Goal: Transaction & Acquisition: Purchase product/service

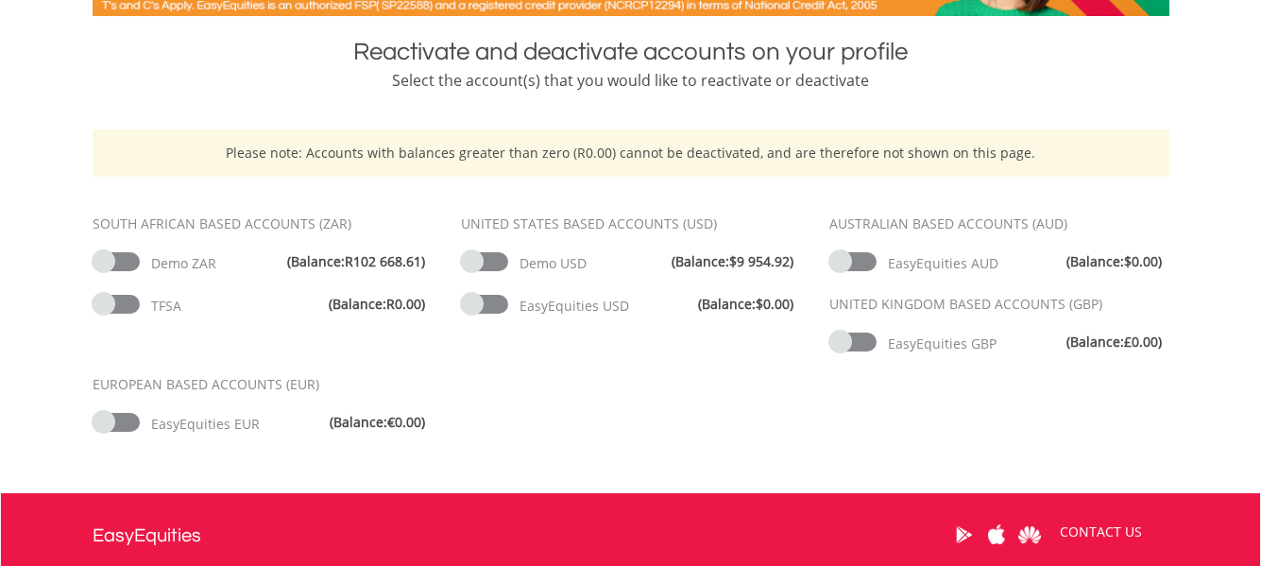
scroll to position [378, 0]
click at [836, 260] on span at bounding box center [852, 261] width 47 height 19
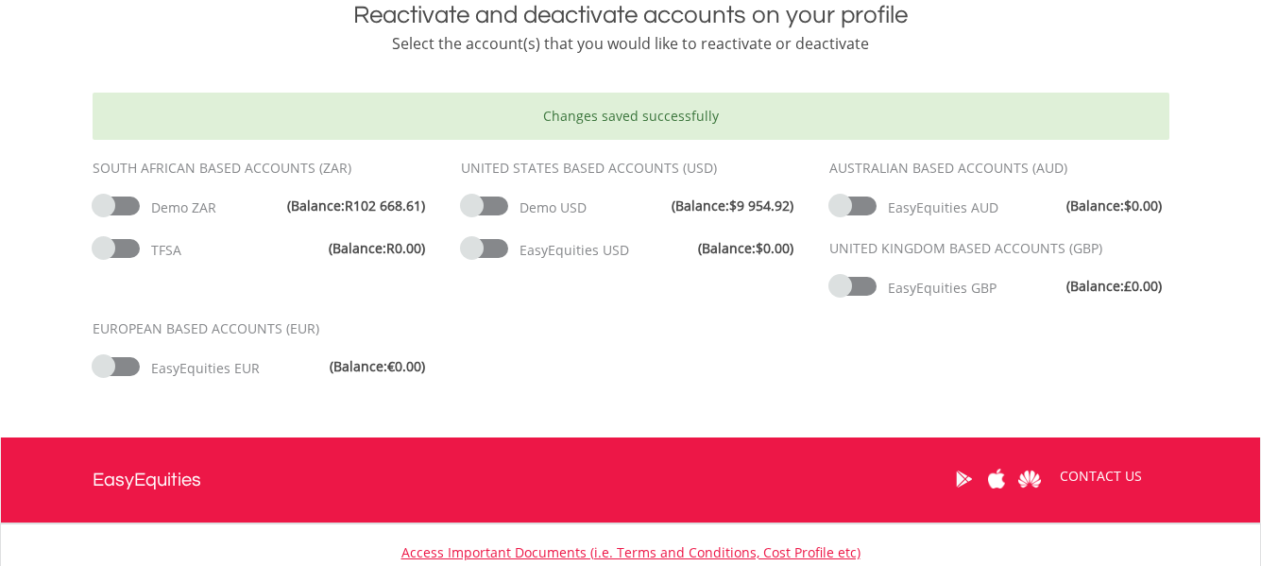
scroll to position [472, 0]
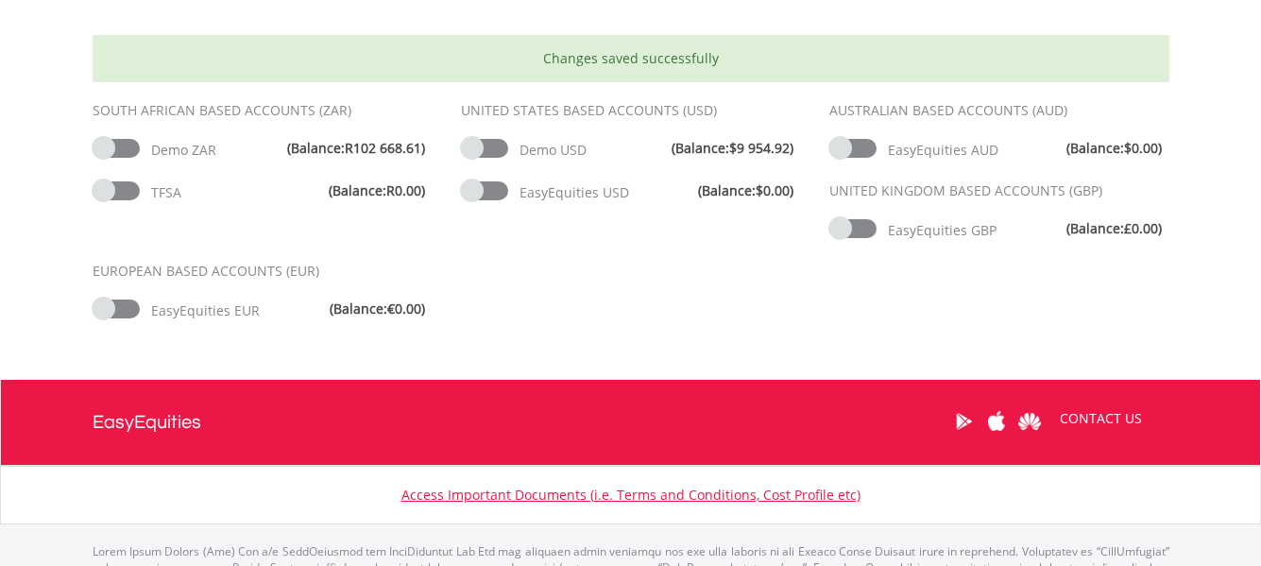
click at [832, 228] on span at bounding box center [852, 228] width 47 height 19
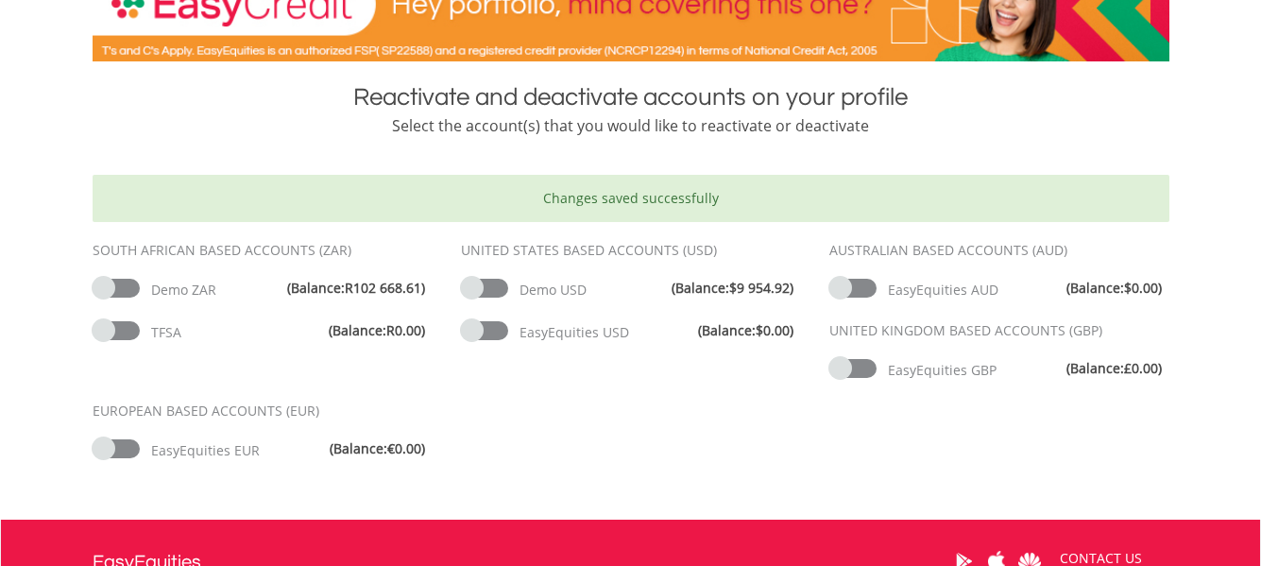
scroll to position [378, 0]
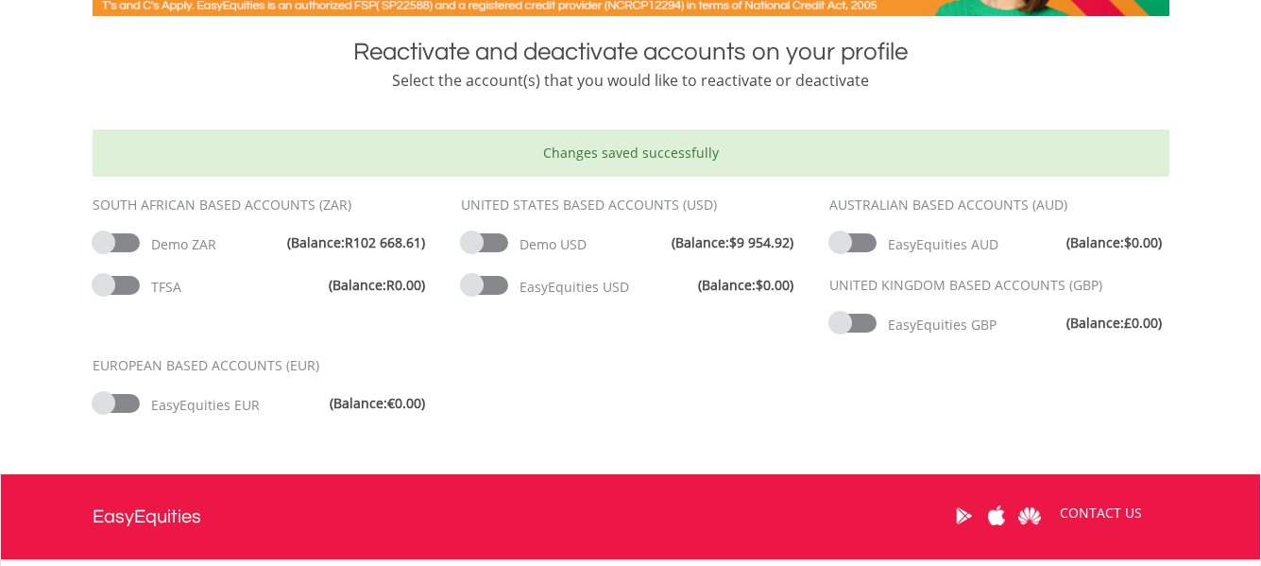
click at [467, 289] on span at bounding box center [484, 285] width 47 height 19
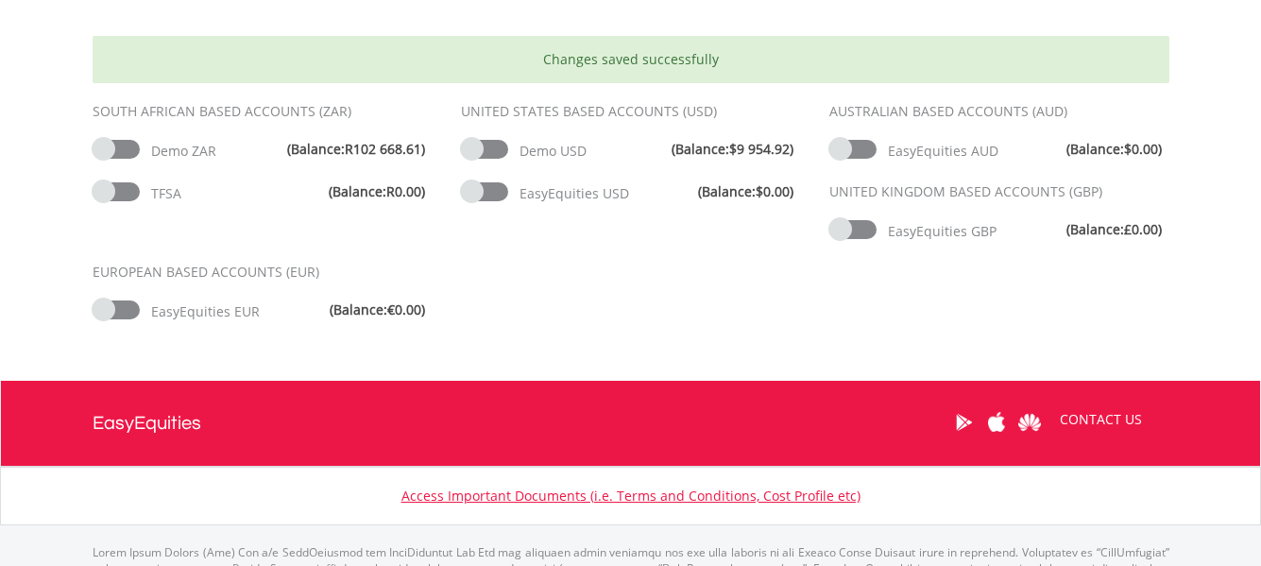
scroll to position [472, 0]
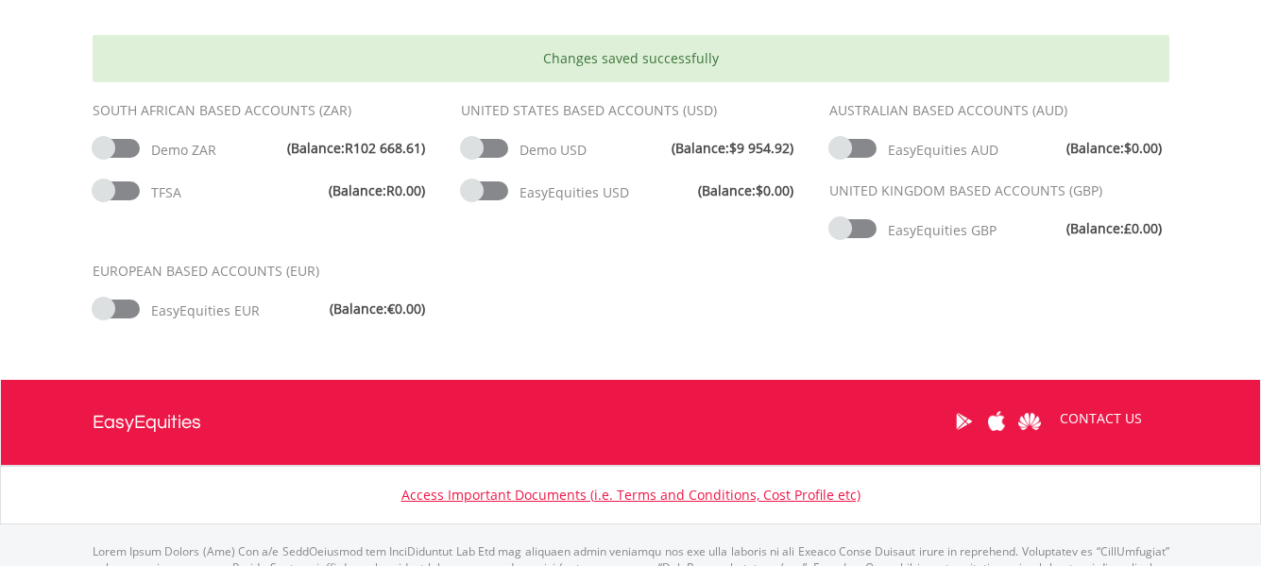
click at [101, 194] on span at bounding box center [116, 190] width 47 height 19
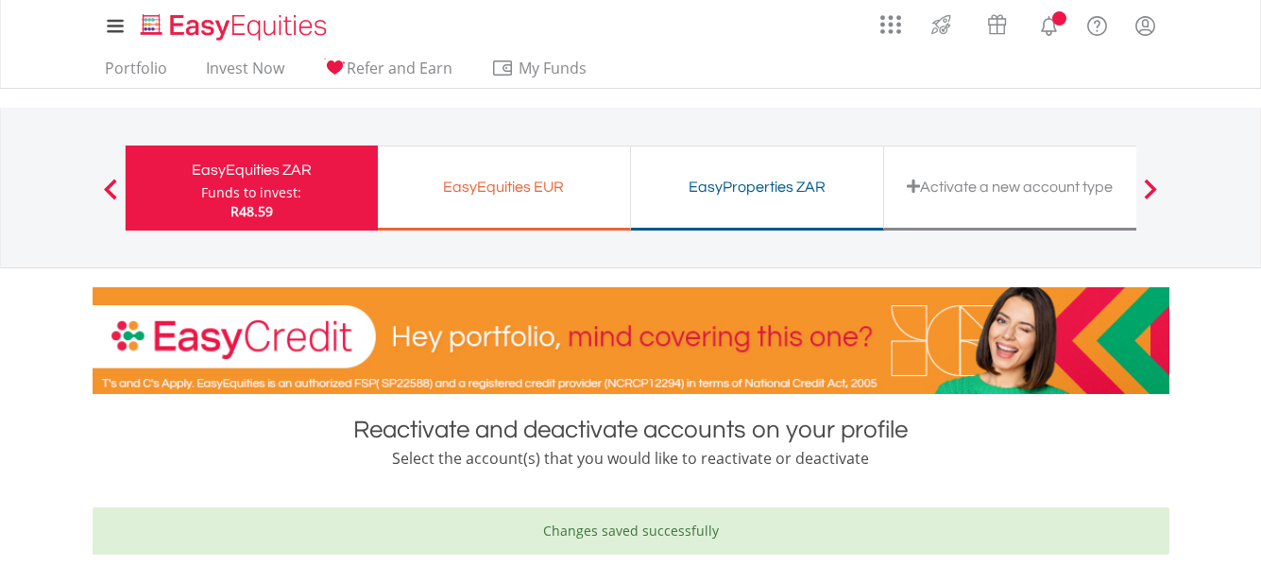
scroll to position [378, 0]
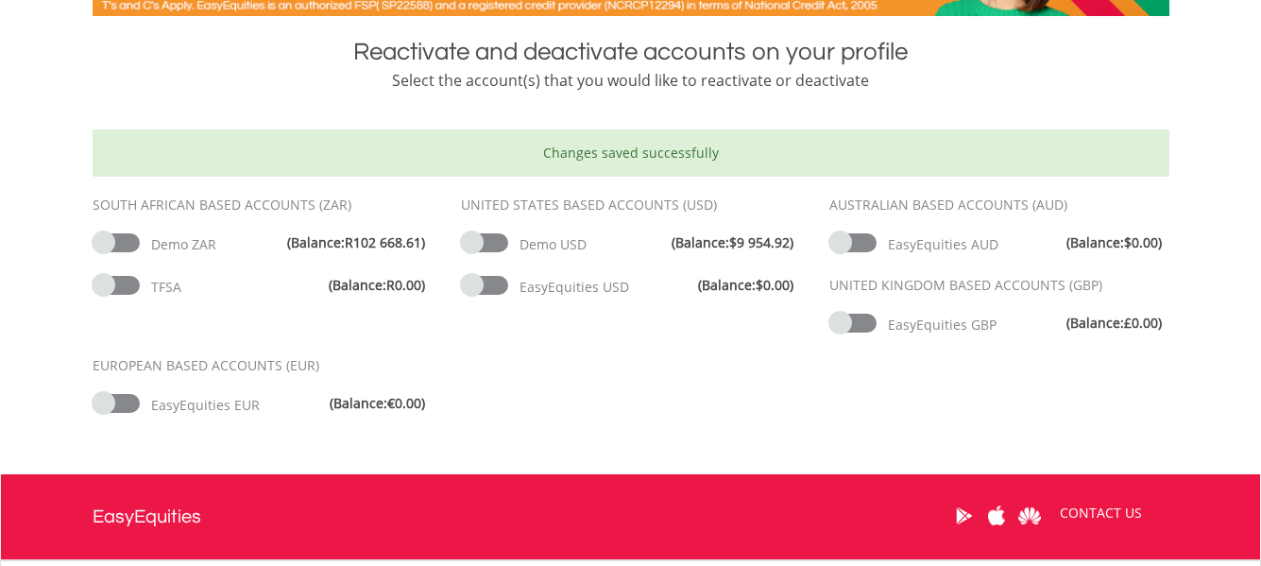
click at [98, 403] on span at bounding box center [116, 403] width 47 height 19
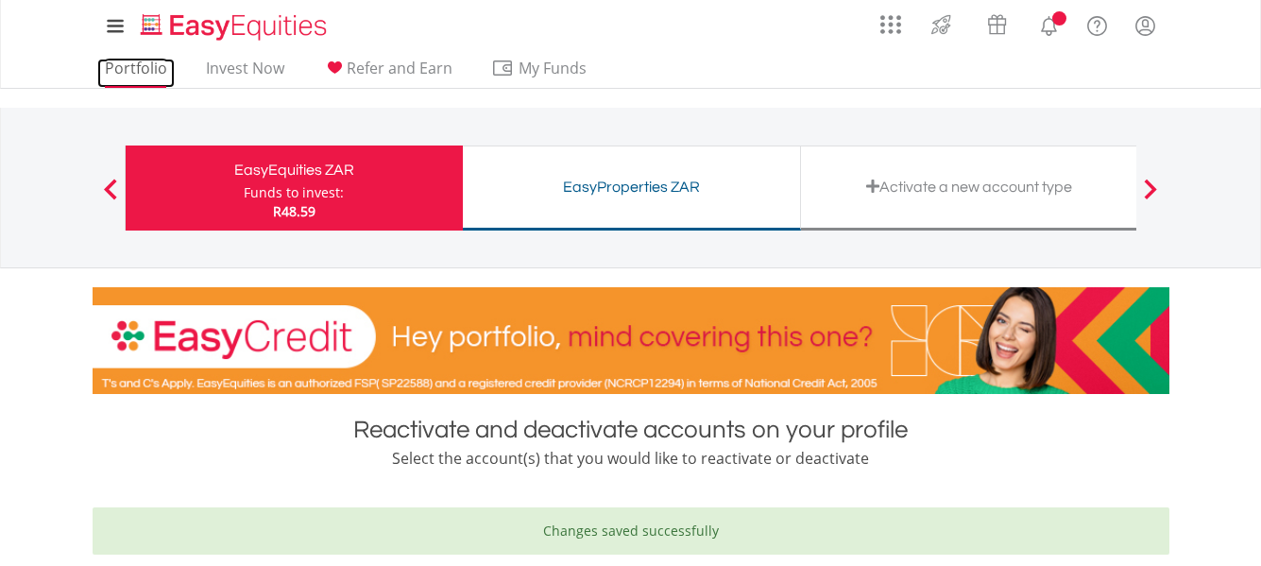
click at [146, 72] on link "Portfolio" at bounding box center [135, 73] width 77 height 29
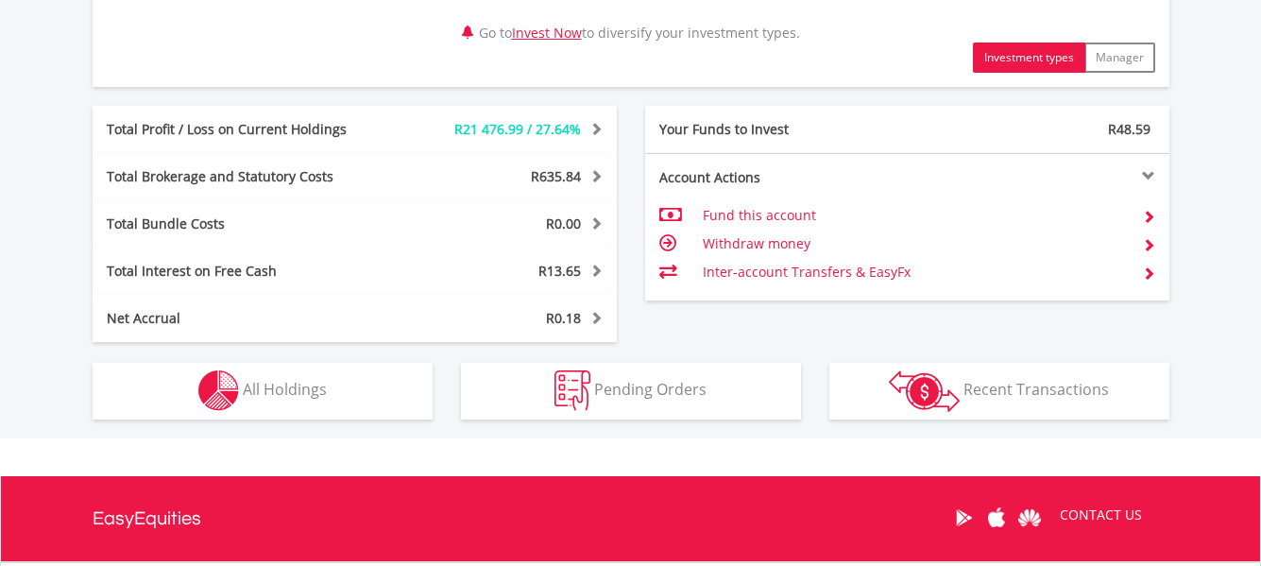
scroll to position [1039, 0]
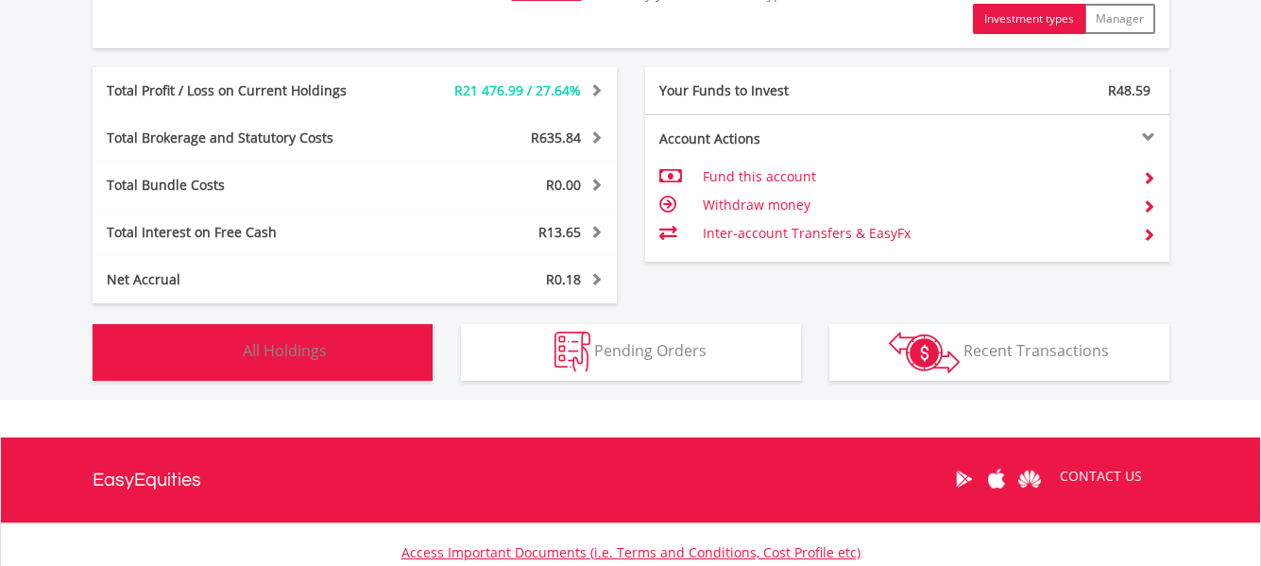
click at [278, 354] on span "All Holdings" at bounding box center [285, 350] width 84 height 21
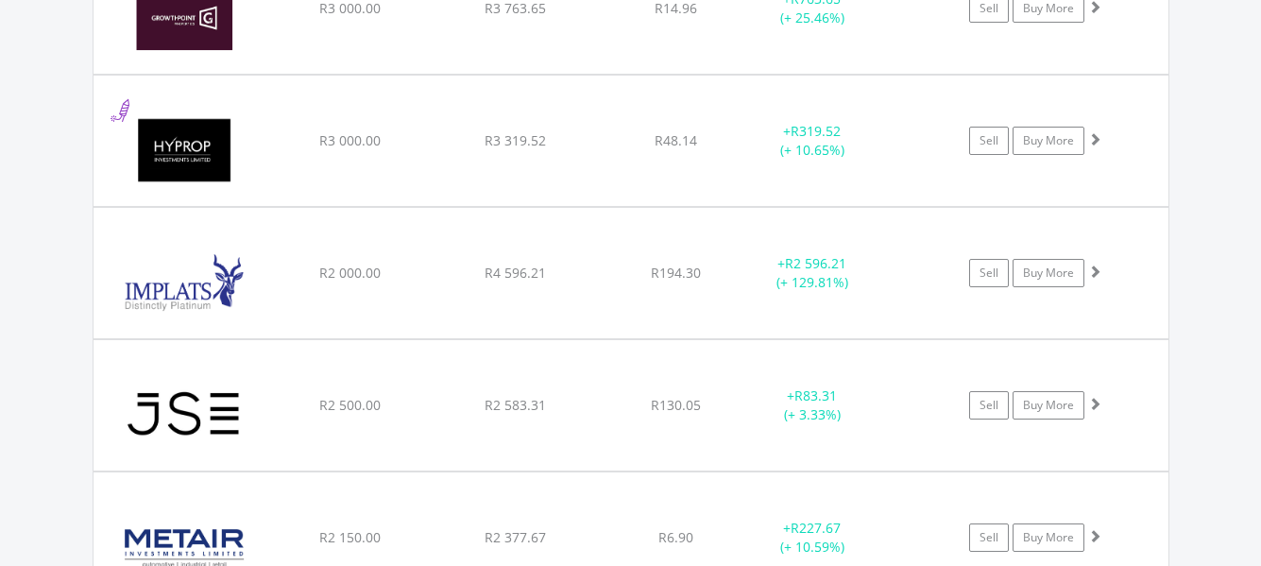
scroll to position [2892, 0]
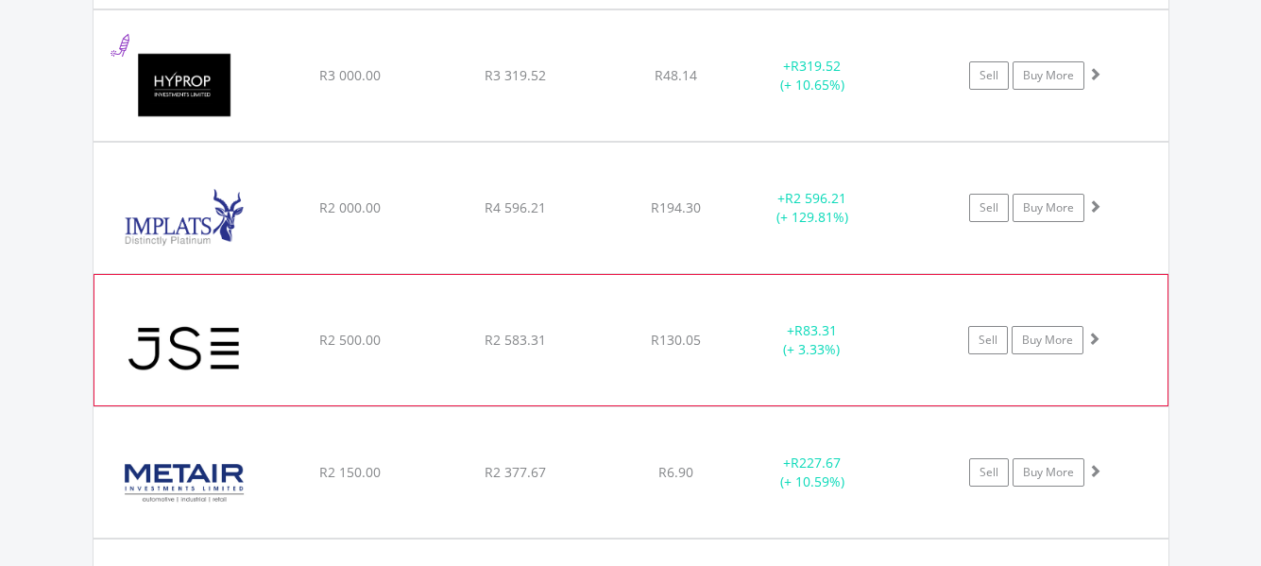
click at [504, 355] on div "﻿ JSE Limited R2 500.00 R2 583.31 R130.05 + R83.31 (+ 3.33%) Sell Buy More" at bounding box center [630, 340] width 1073 height 130
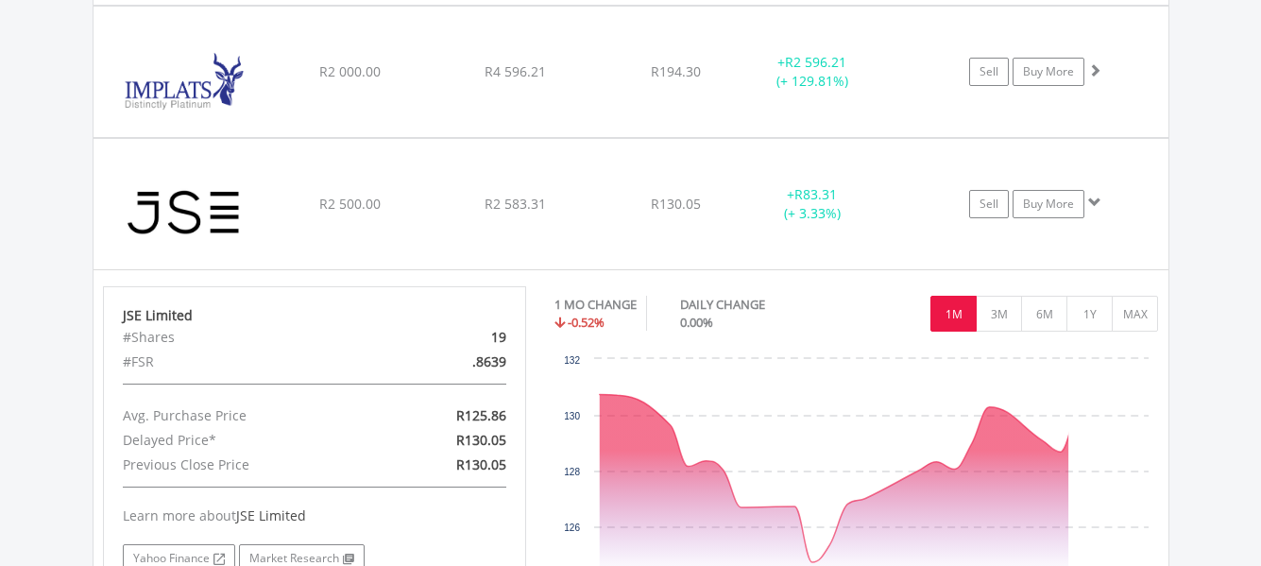
scroll to position [3270, 0]
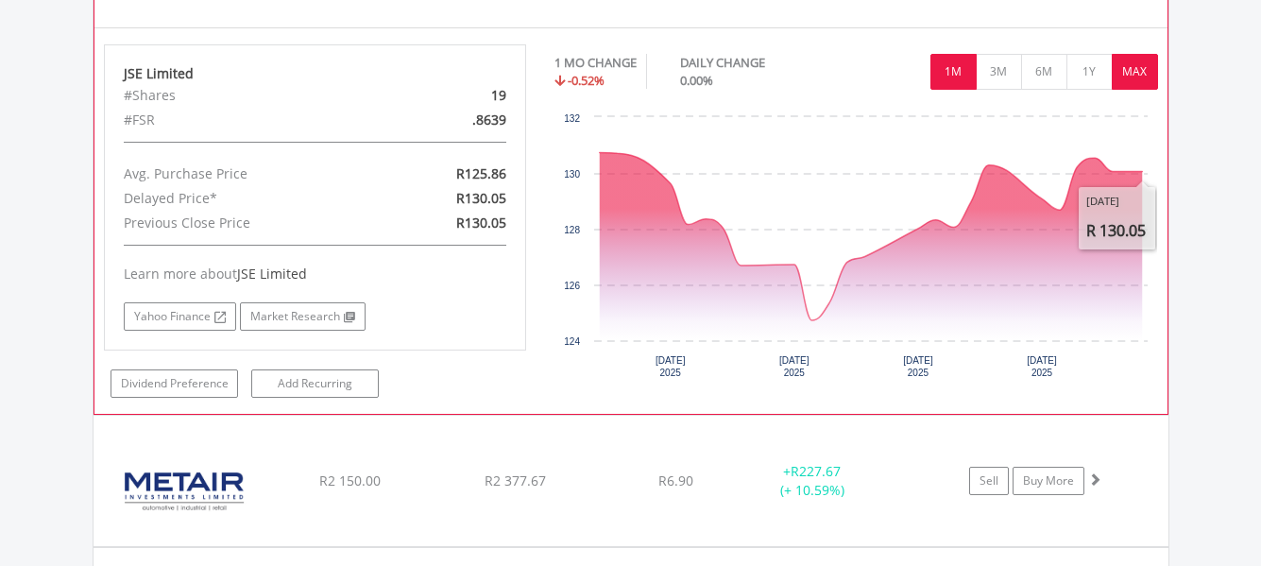
click at [1131, 72] on button "MAX" at bounding box center [1134, 72] width 46 height 36
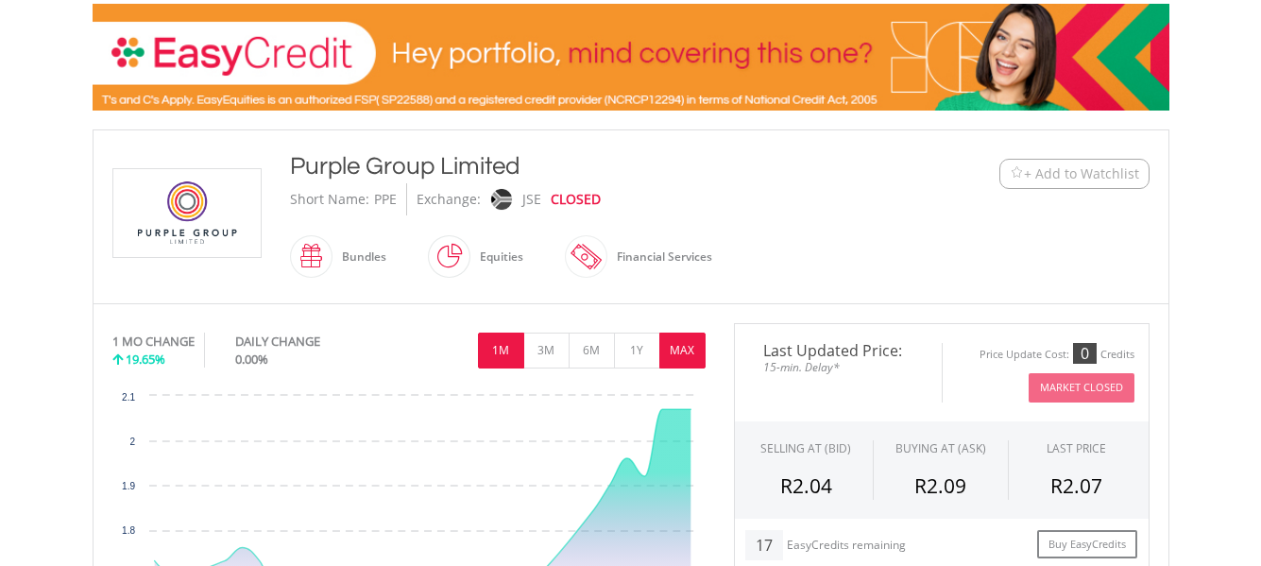
scroll to position [283, 0]
click at [688, 359] on button "MAX" at bounding box center [682, 350] width 46 height 36
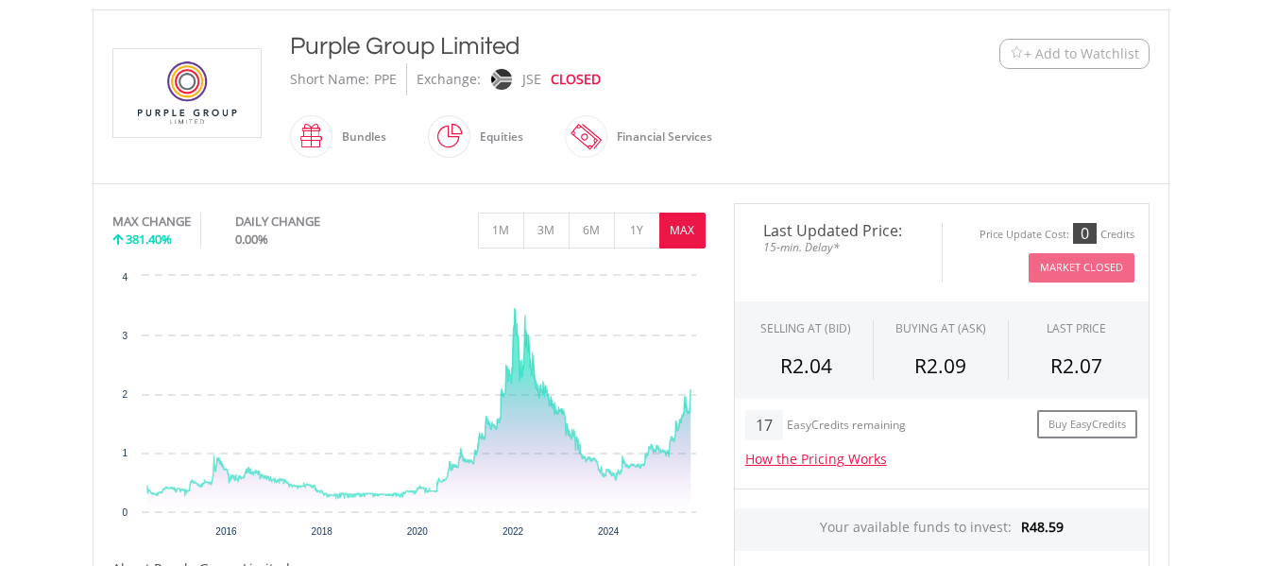
scroll to position [661, 0]
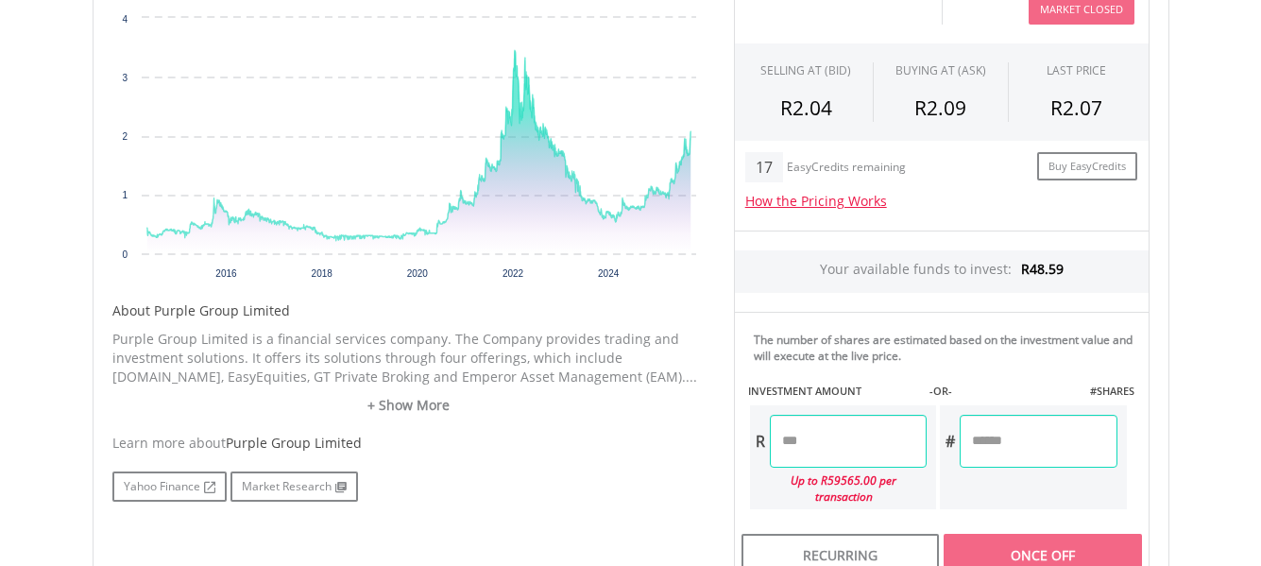
drag, startPoint x: 418, startPoint y: 400, endPoint x: 545, endPoint y: 414, distance: 127.2
click at [421, 400] on link "+ Show More" at bounding box center [408, 405] width 593 height 19
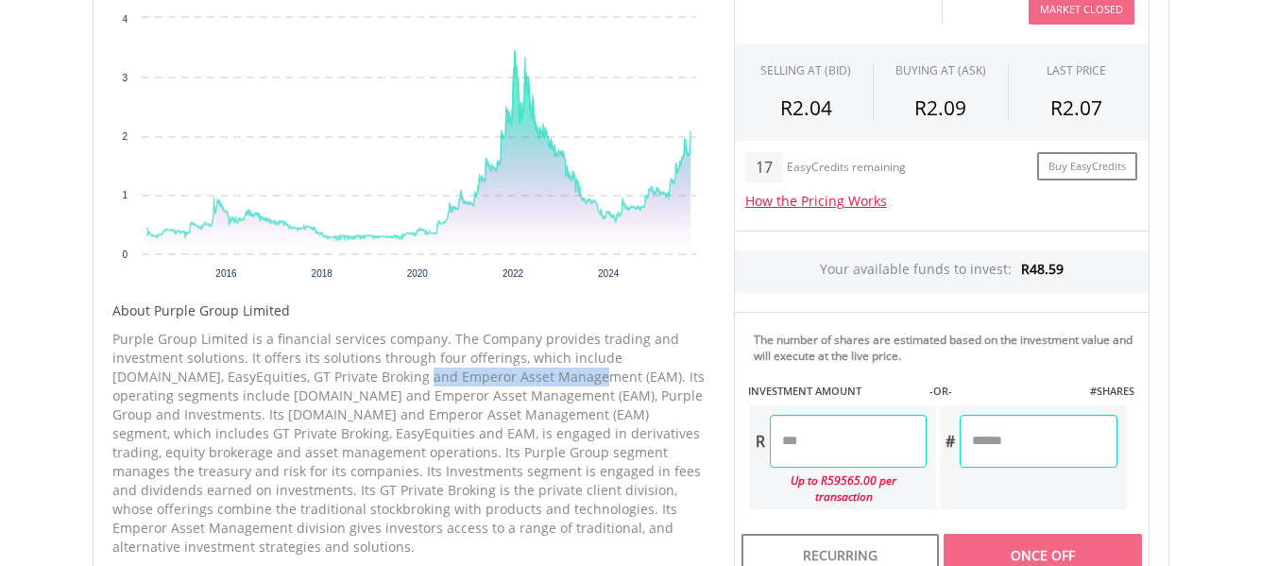
drag, startPoint x: 338, startPoint y: 374, endPoint x: 516, endPoint y: 378, distance: 177.6
click at [516, 378] on p "Purple Group Limited is a financial services company. The Company provides trad…" at bounding box center [408, 443] width 593 height 227
drag, startPoint x: 584, startPoint y: 415, endPoint x: 686, endPoint y: 415, distance: 102.0
click at [700, 415] on p "Purple Group Limited is a financial services company. The Company provides trad…" at bounding box center [408, 443] width 593 height 227
copy p "GT Private Broking"
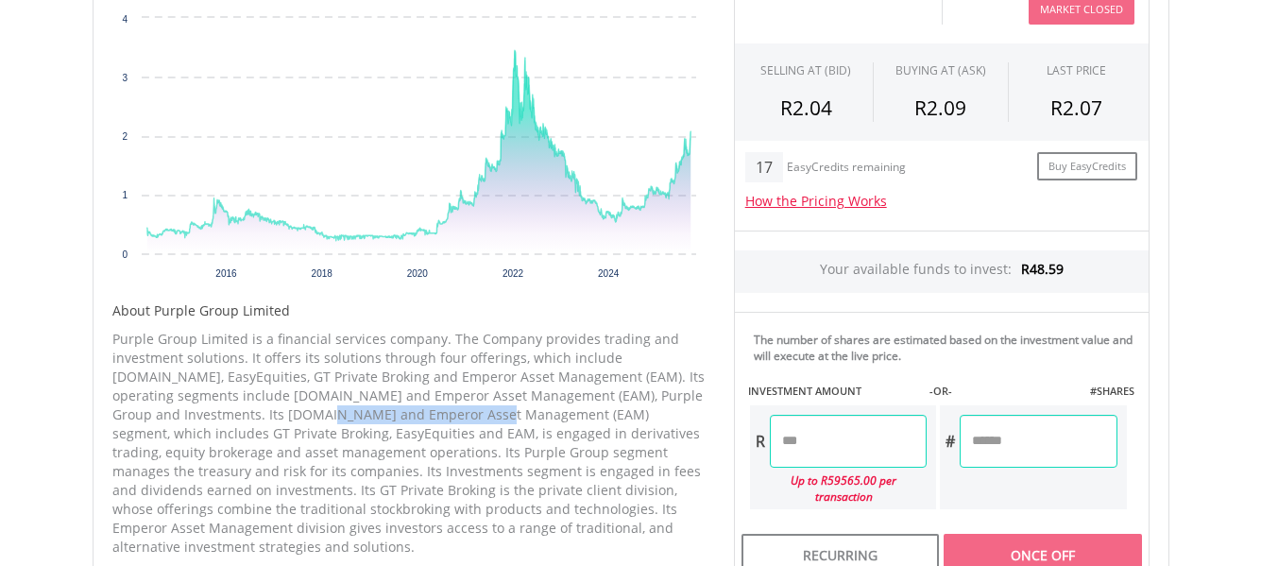
drag, startPoint x: 212, startPoint y: 414, endPoint x: 373, endPoint y: 414, distance: 160.5
click at [385, 413] on p "Purple Group Limited is a financial services company. The Company provides trad…" at bounding box center [408, 443] width 593 height 227
copy p "Emperor Asset Managemen"
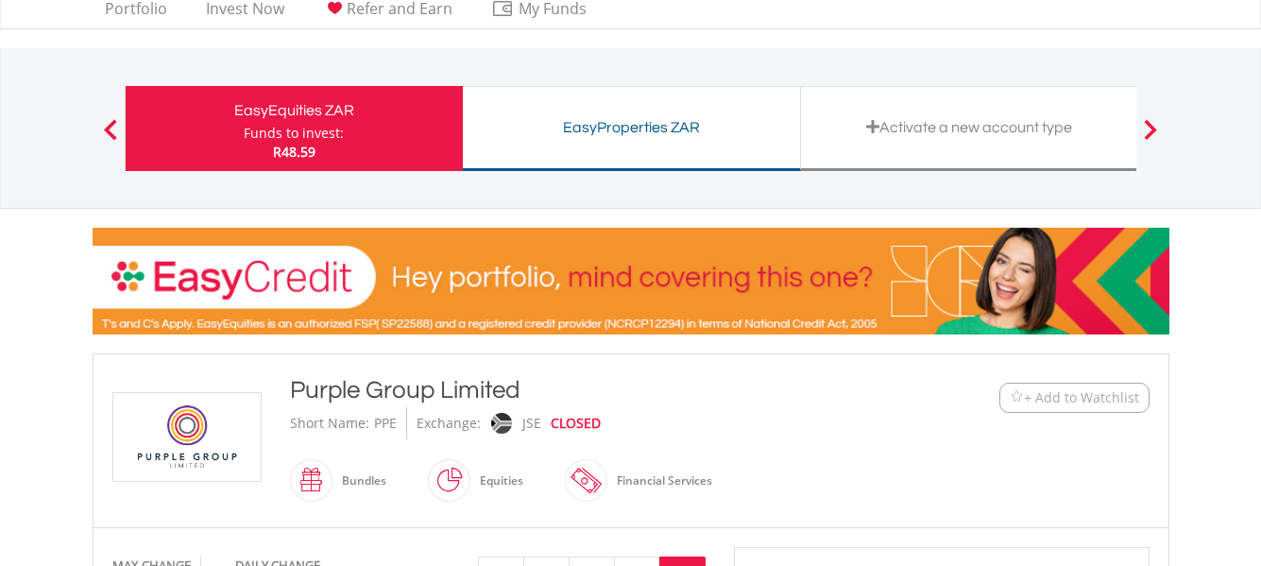
scroll to position [0, 0]
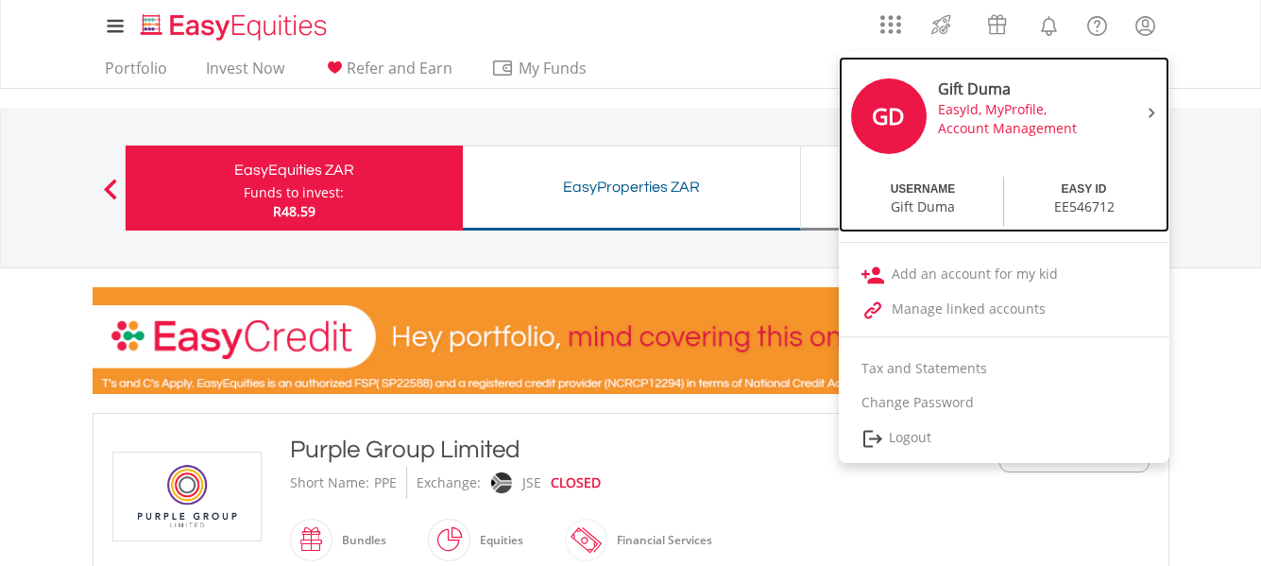
click at [1009, 119] on div "Gift Duma EasyId, MyProfile, Account Management" at bounding box center [1016, 107] width 187 height 59
